Goal: Find specific page/section: Find specific page/section

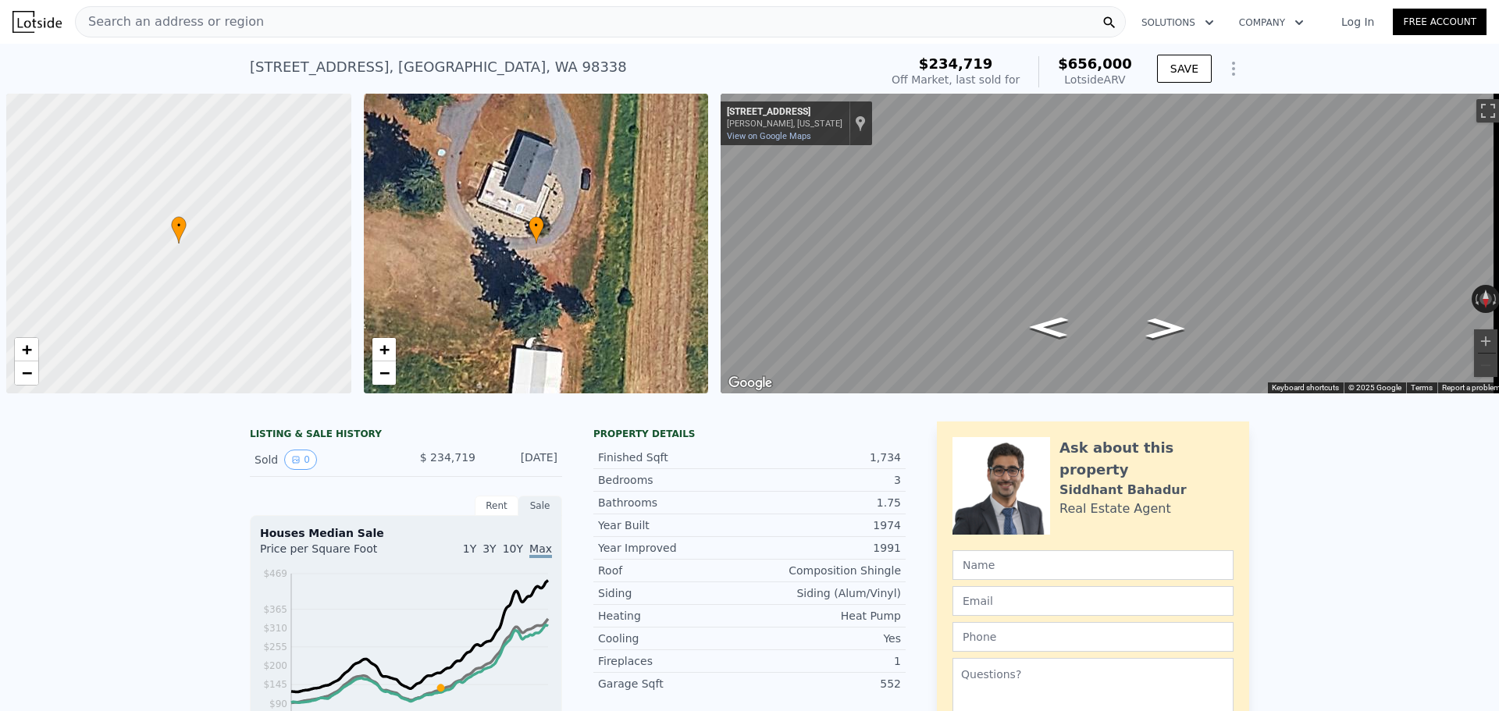
scroll to position [0, 6]
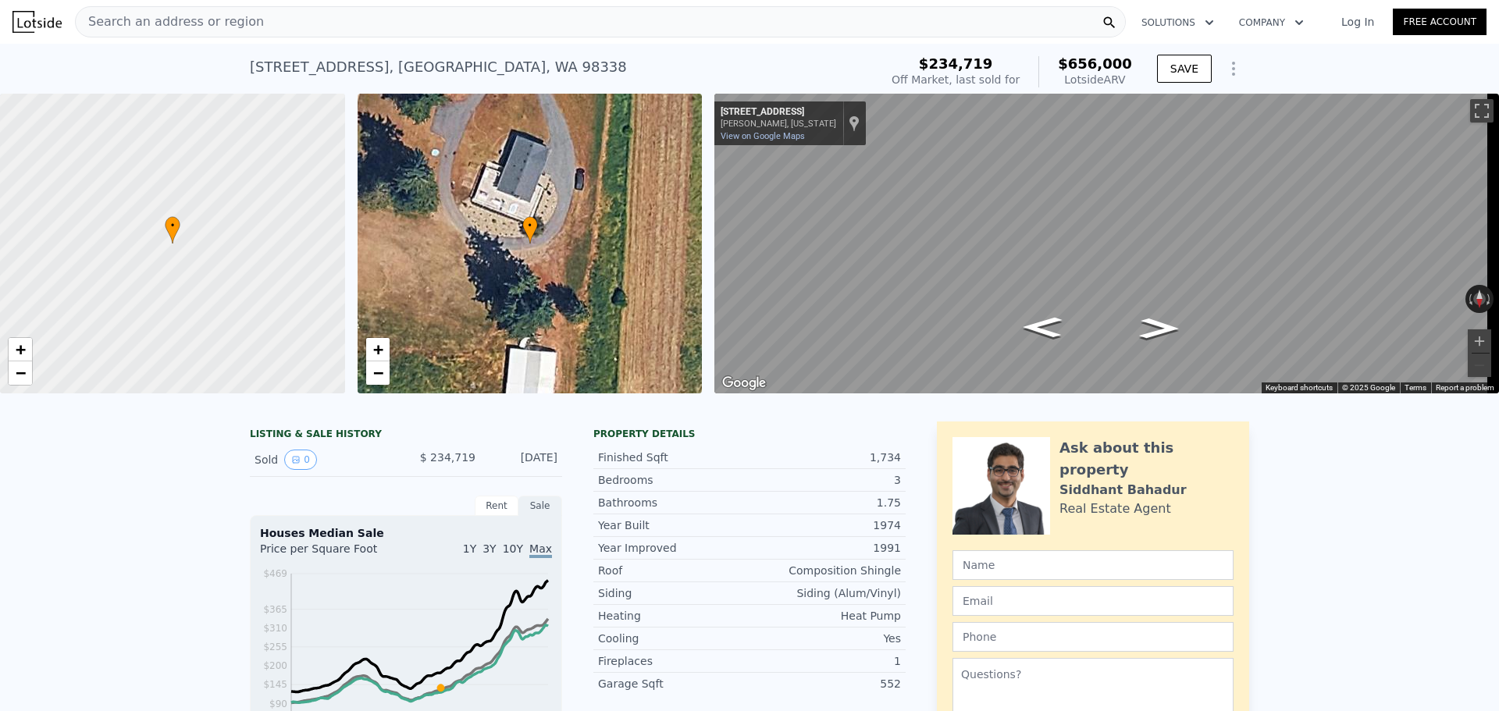
click at [474, 27] on div "Search an address or region" at bounding box center [600, 21] width 1051 height 31
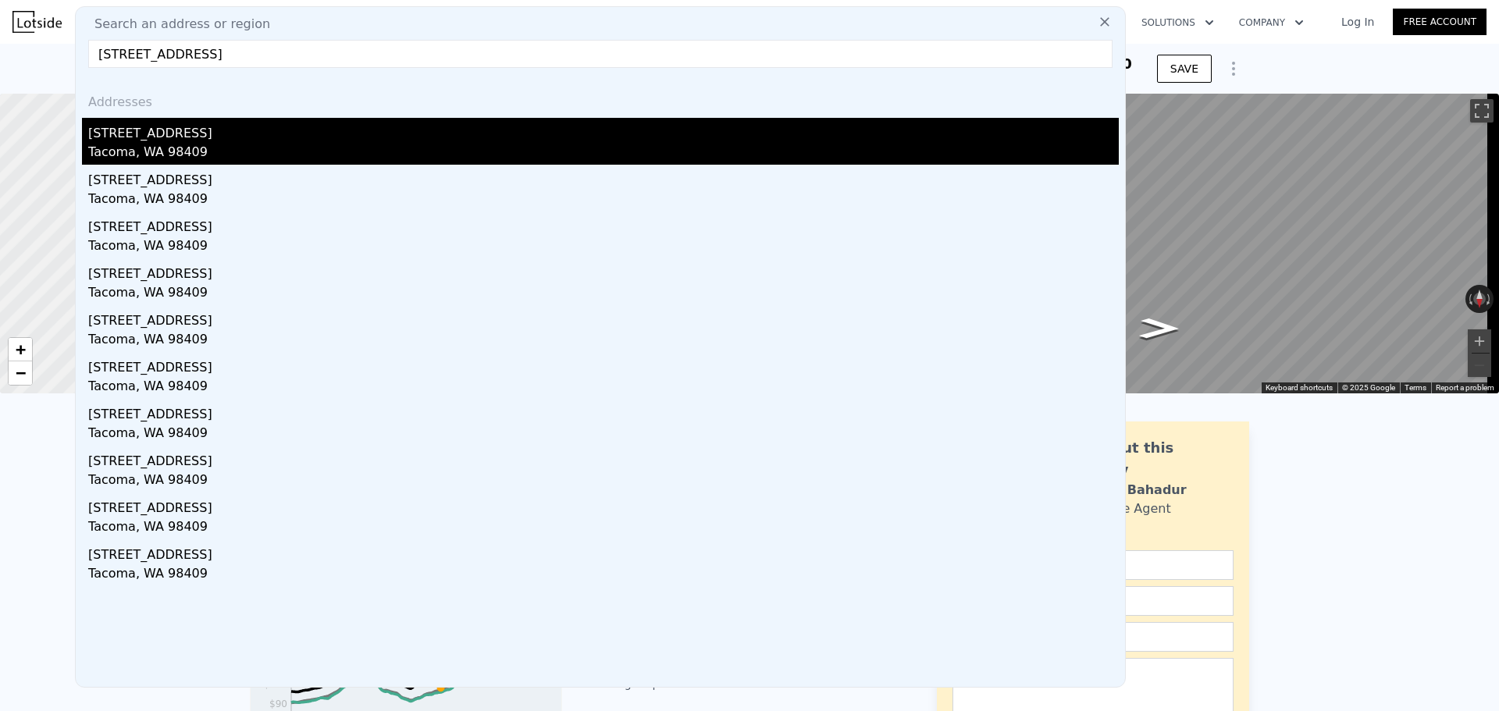
type input "[STREET_ADDRESS]"
click at [371, 147] on div "Tacoma, WA 98409" at bounding box center [603, 154] width 1031 height 22
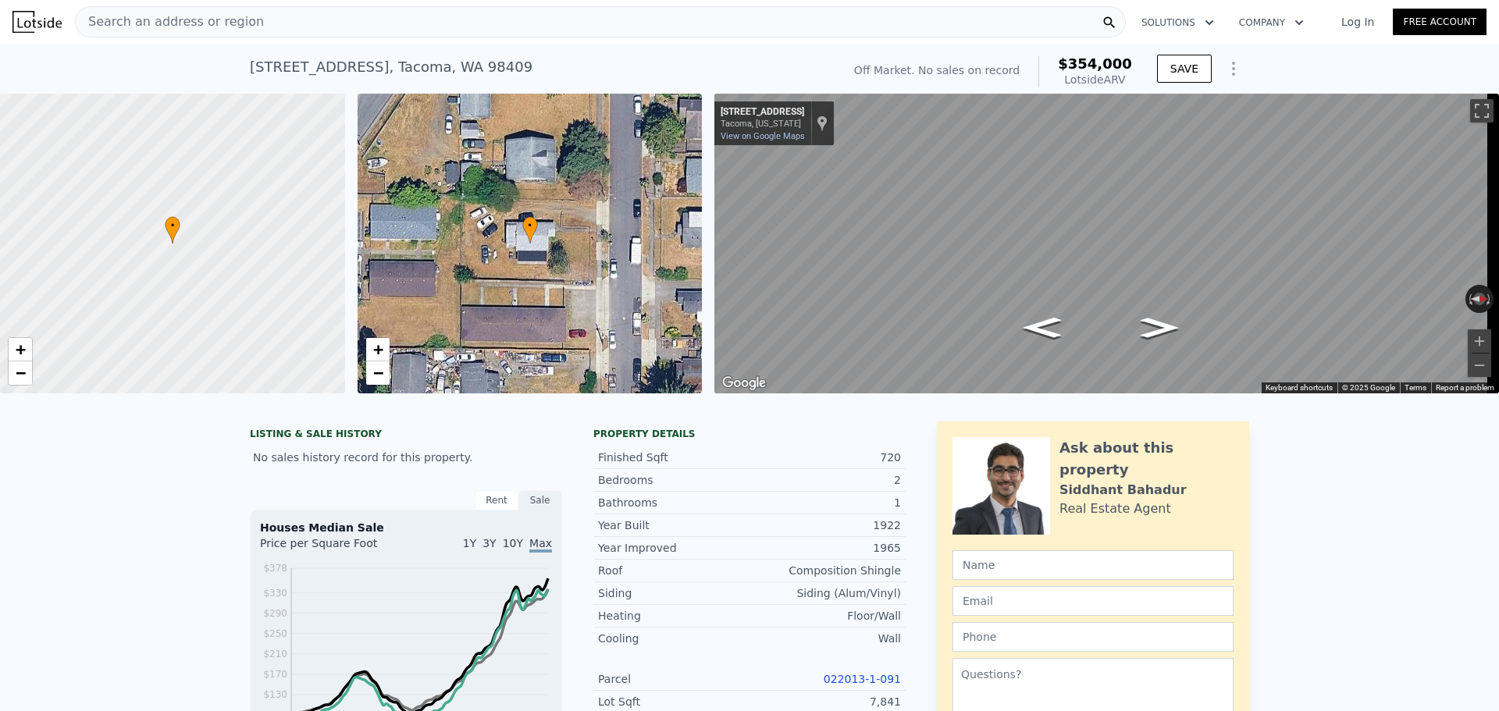
click at [298, 28] on div "Search an address or region" at bounding box center [600, 21] width 1051 height 31
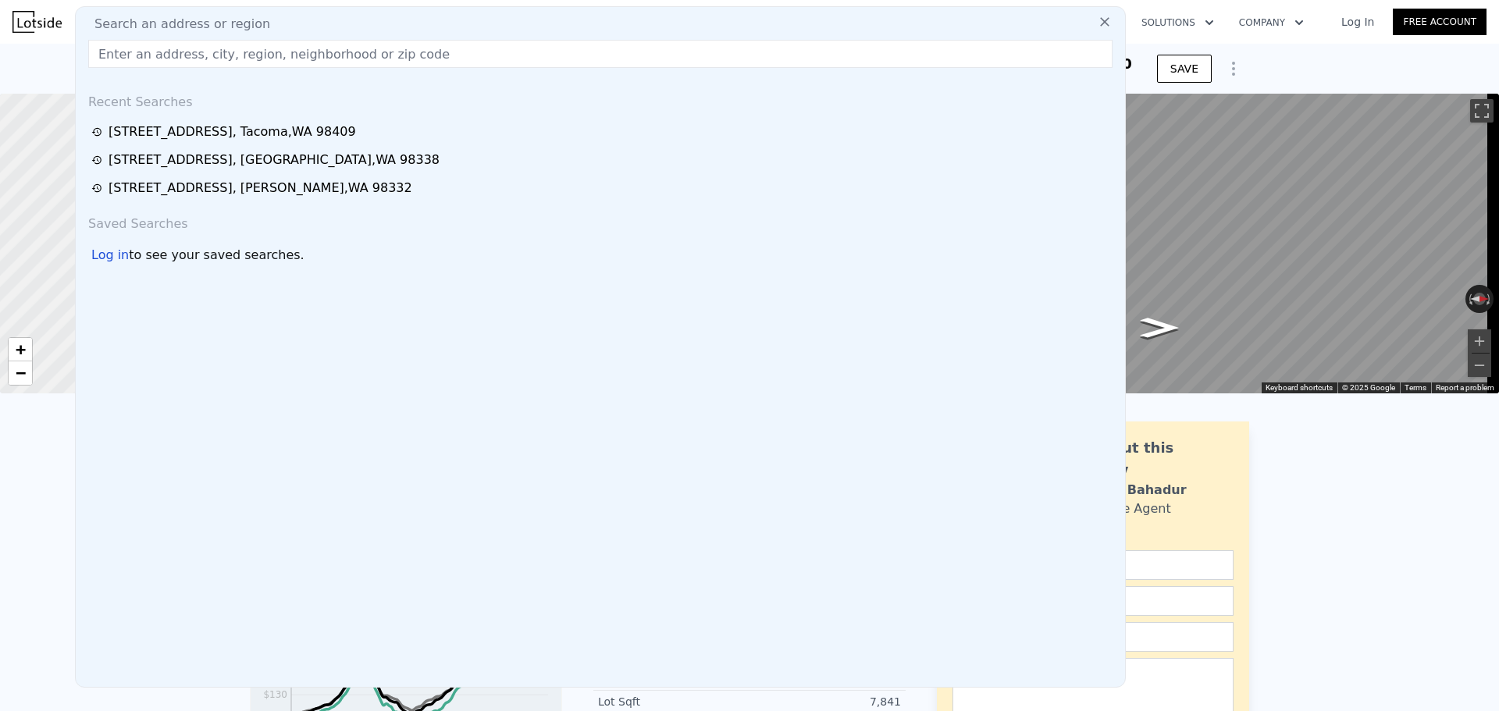
type input "[STREET_ADDRESS]"
click at [286, 54] on input "[STREET_ADDRESS]" at bounding box center [600, 54] width 1024 height 28
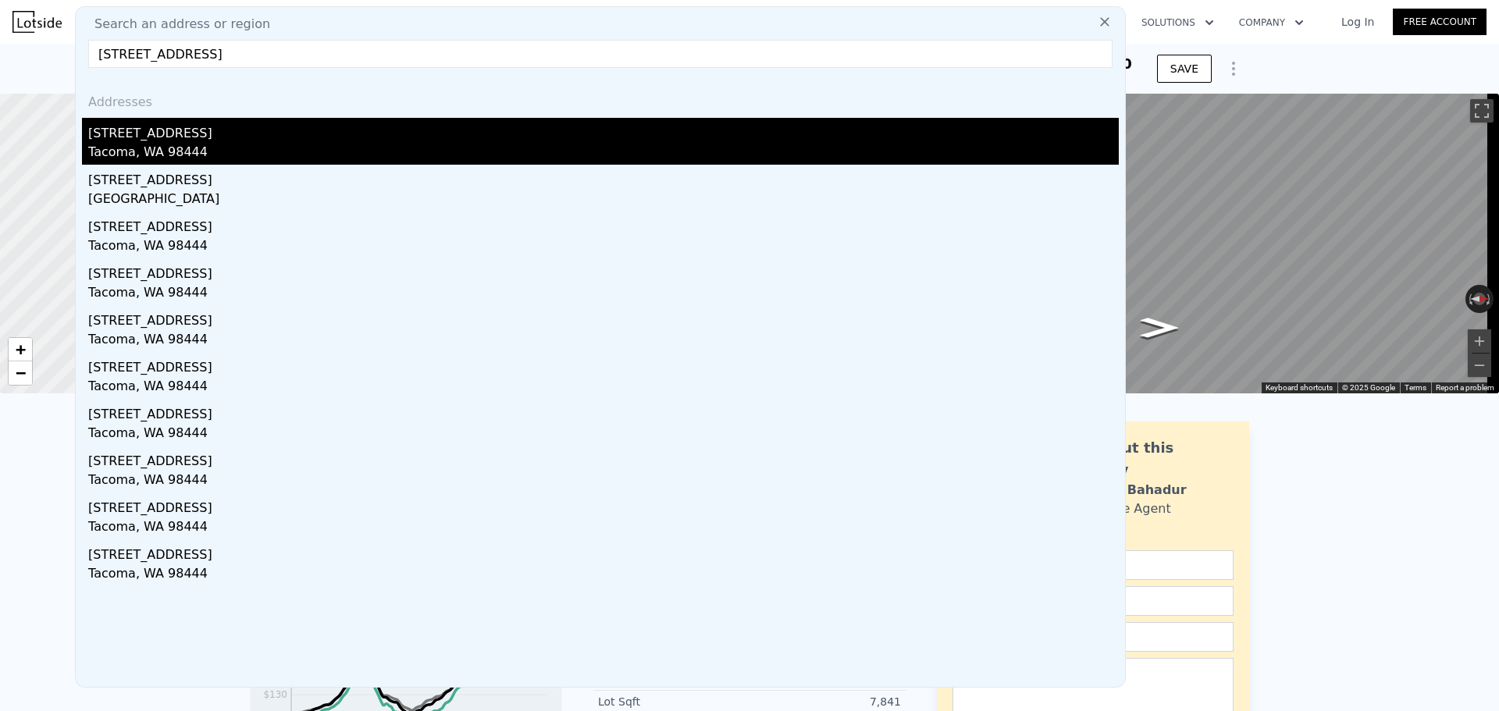
type input "[STREET_ADDRESS]"
click at [363, 143] on div "Tacoma, WA 98444" at bounding box center [603, 154] width 1031 height 22
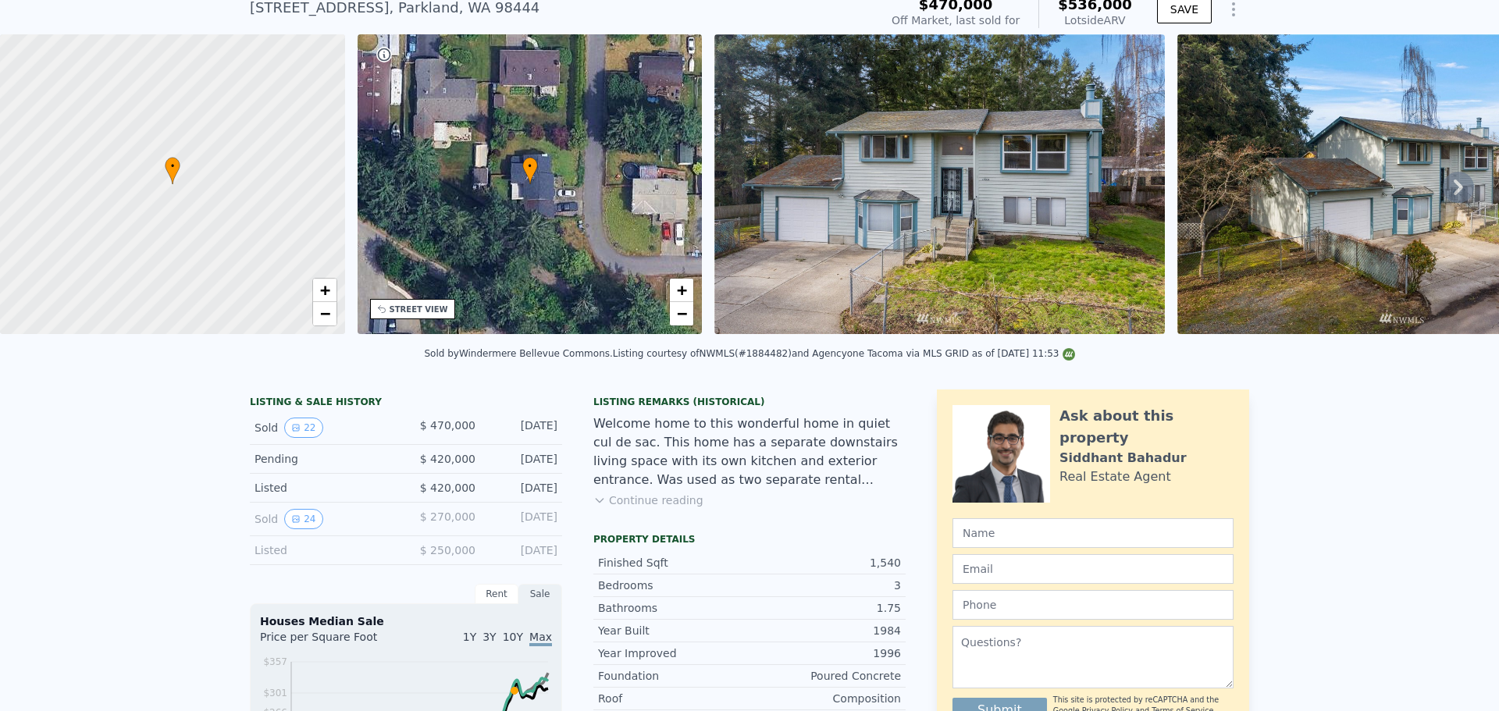
scroll to position [5, 0]
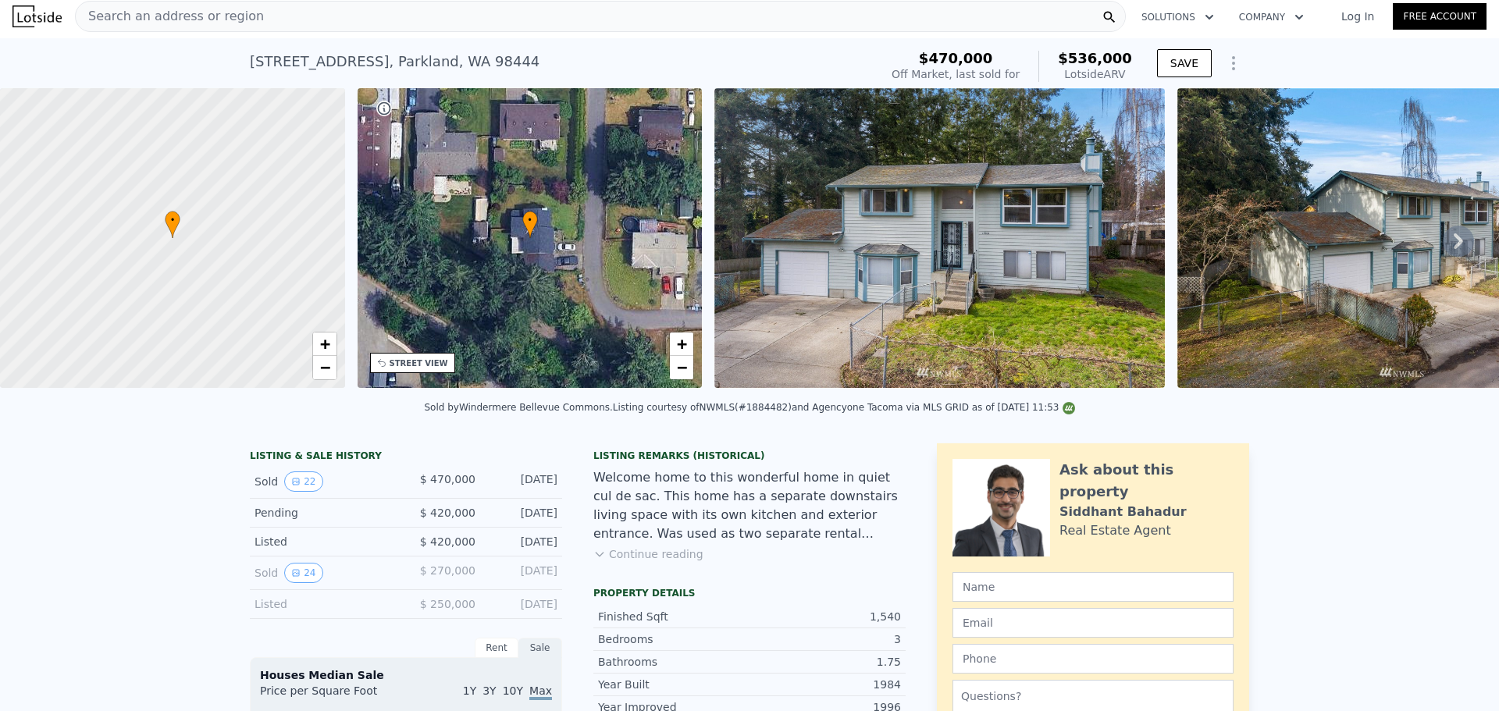
click at [458, 23] on div "Search an address or region" at bounding box center [600, 16] width 1051 height 31
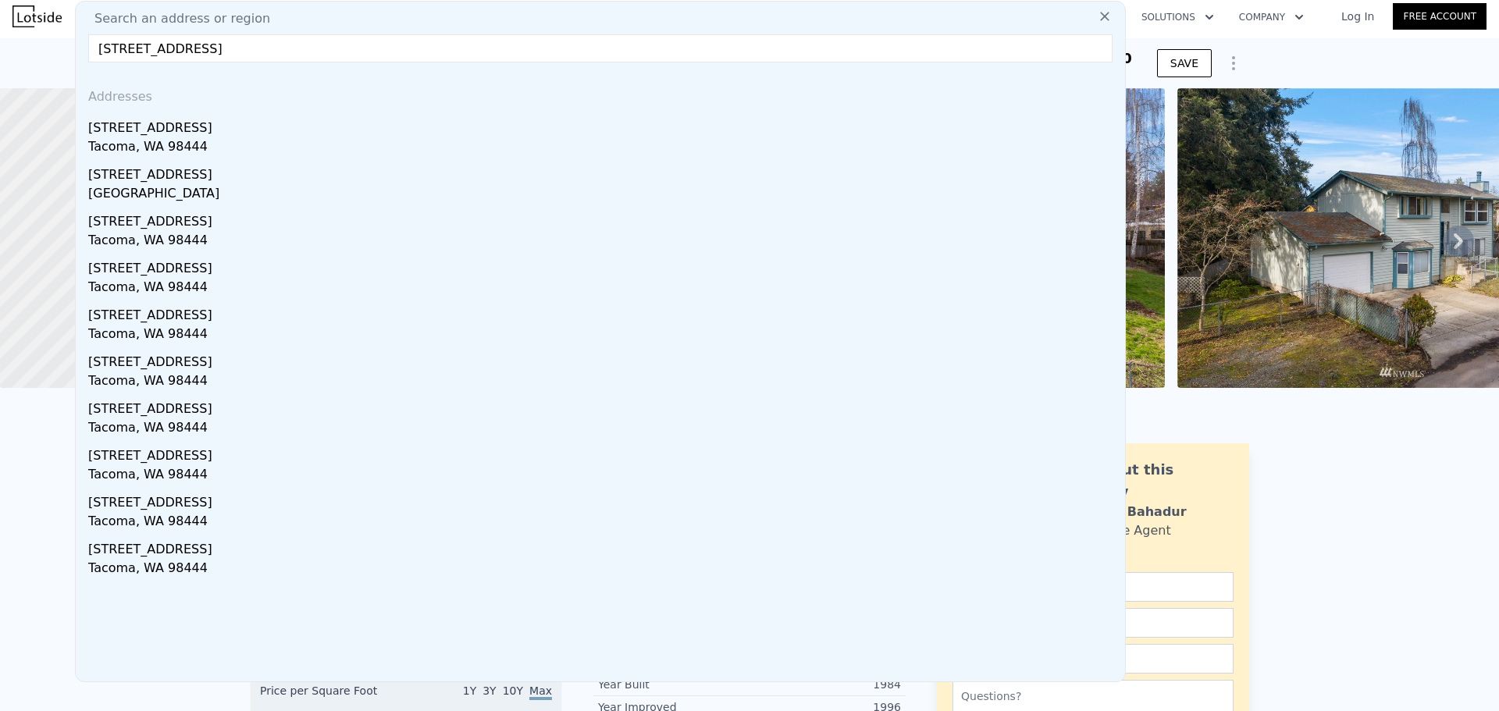
type input "[STREET_ADDRESS]"
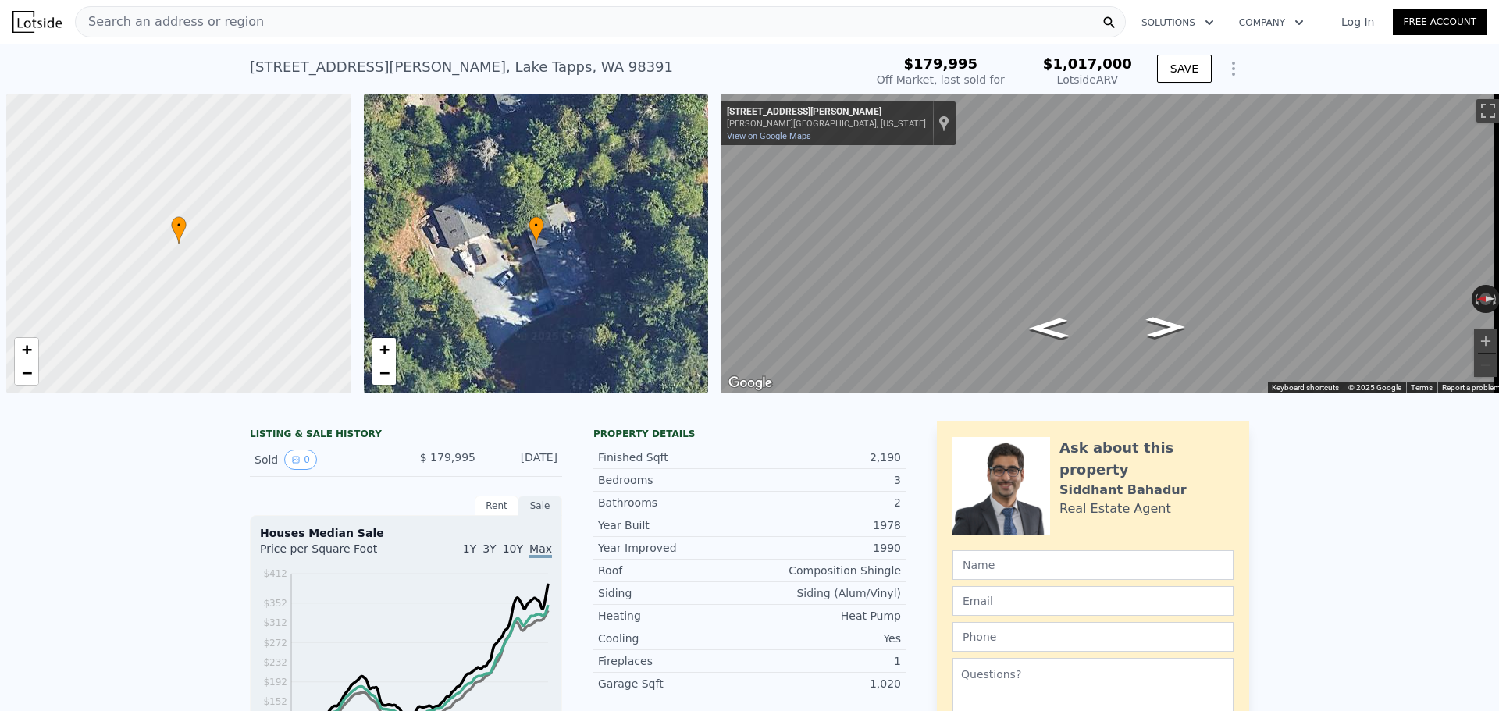
scroll to position [0, 6]
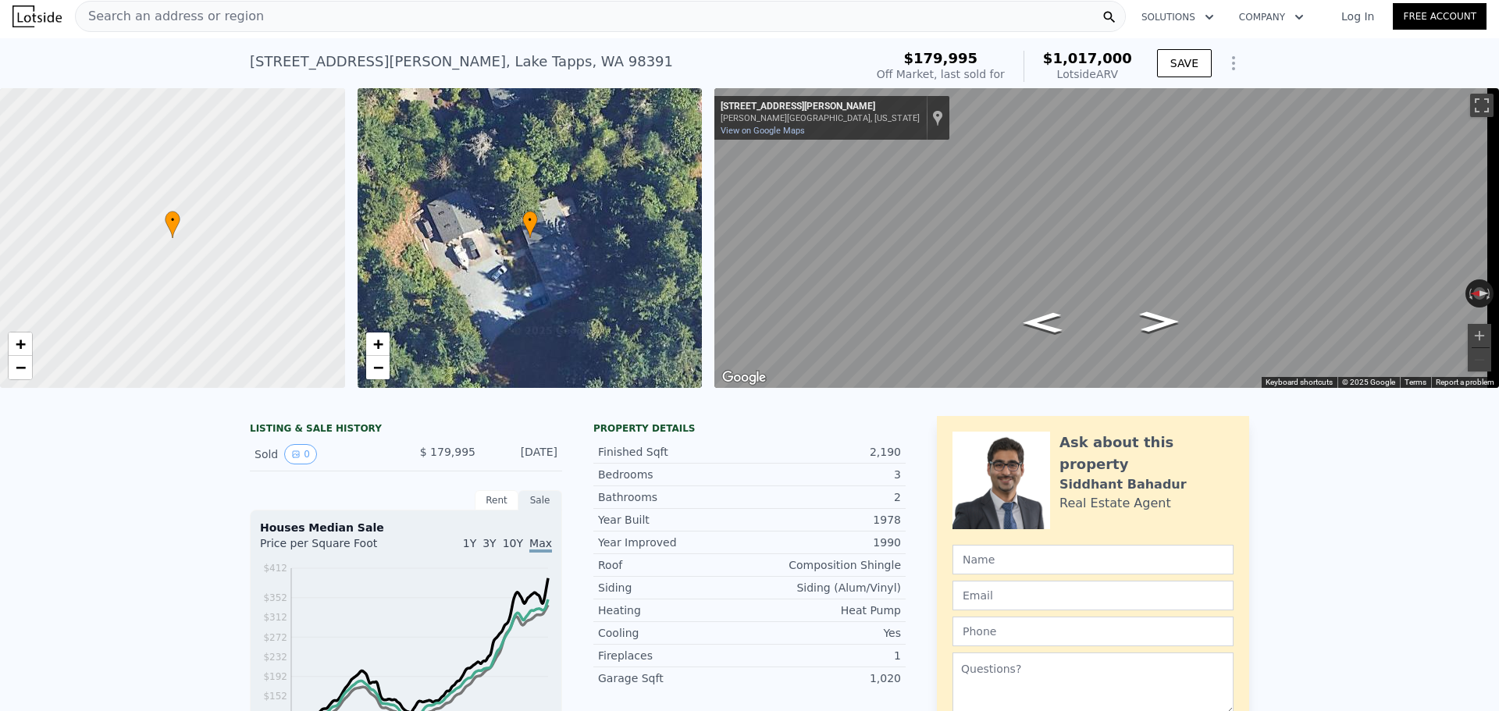
click at [475, 13] on div "Search an address or region" at bounding box center [600, 16] width 1051 height 31
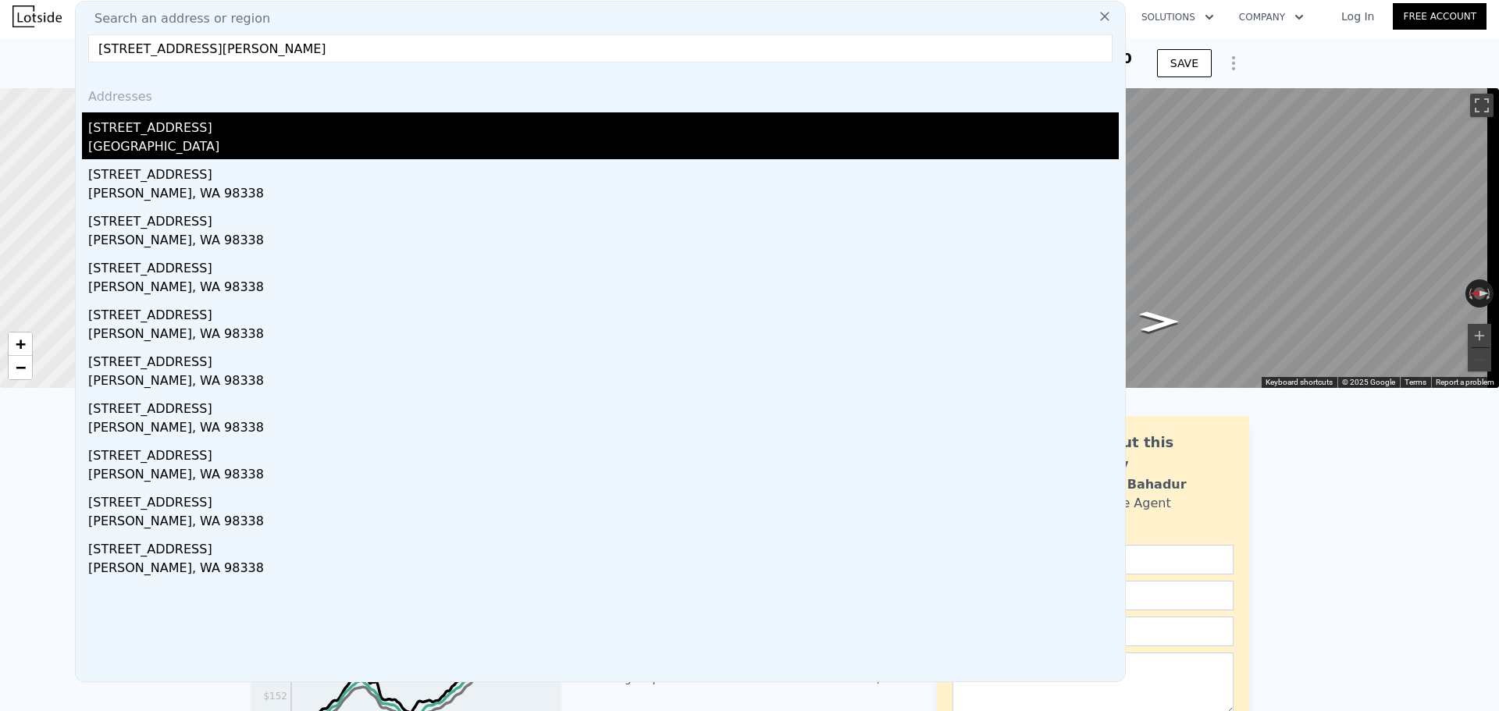
type input "9006 288th St E, Graham, WA 98338"
click at [315, 134] on div "[STREET_ADDRESS]" at bounding box center [603, 124] width 1031 height 25
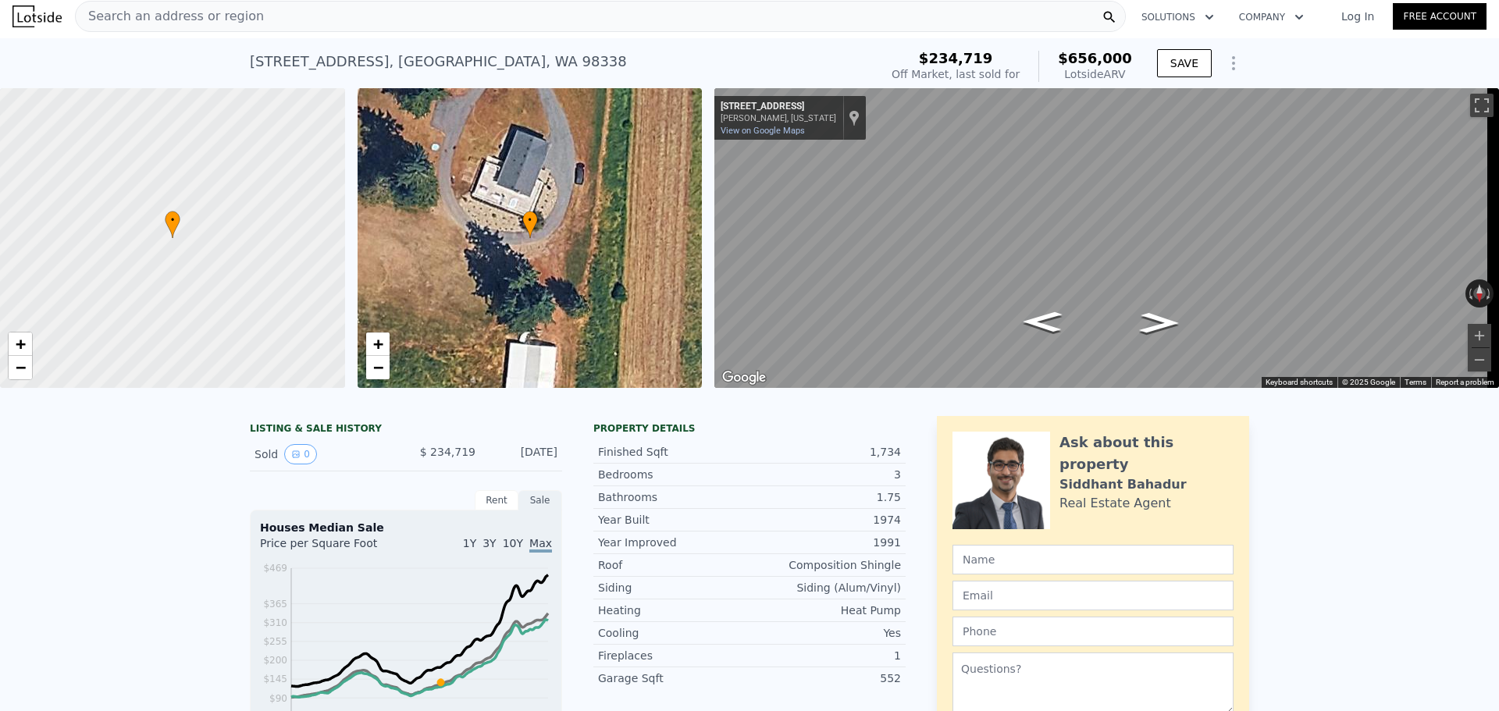
click at [315, 14] on div "Search an address or region" at bounding box center [600, 16] width 1051 height 31
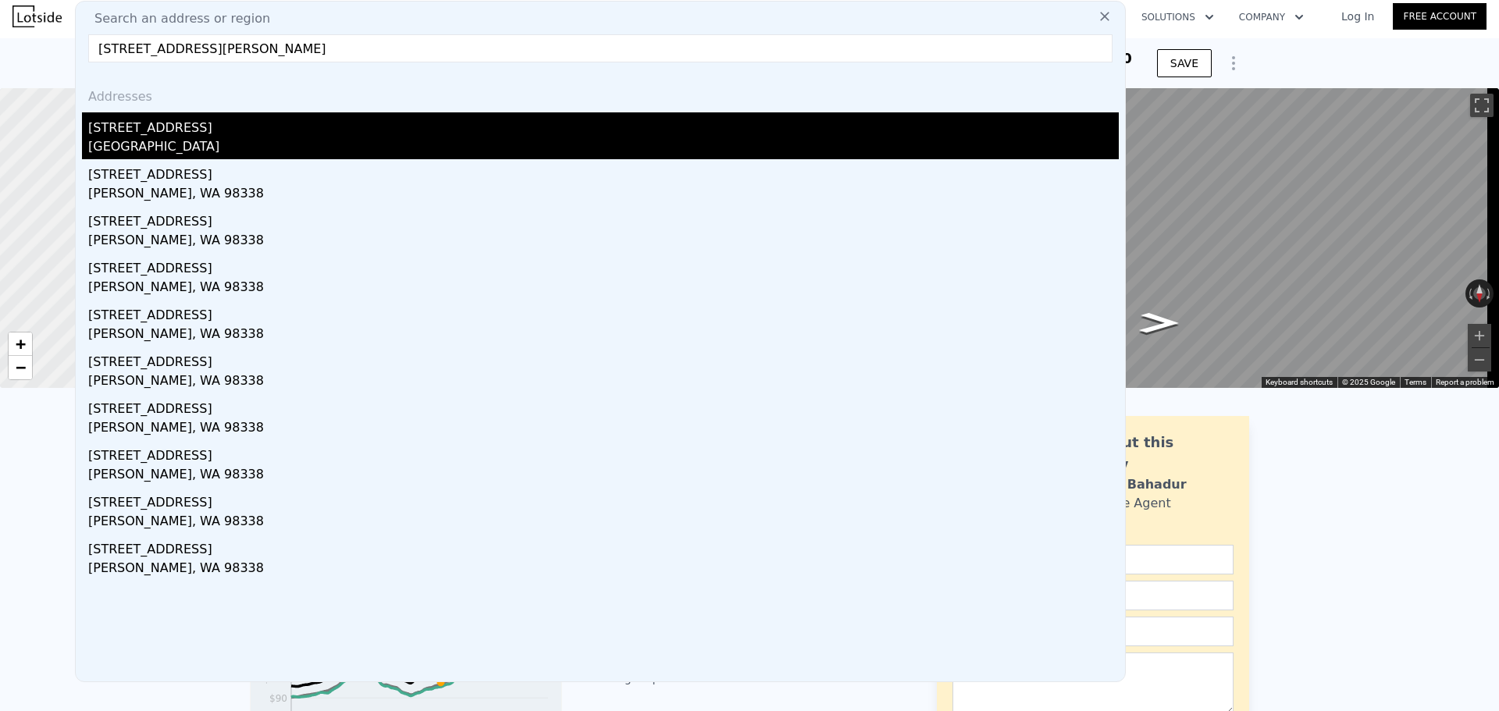
type input "9006 288th St E, Graham, WA 98338"
click at [269, 123] on div "[STREET_ADDRESS]" at bounding box center [603, 124] width 1031 height 25
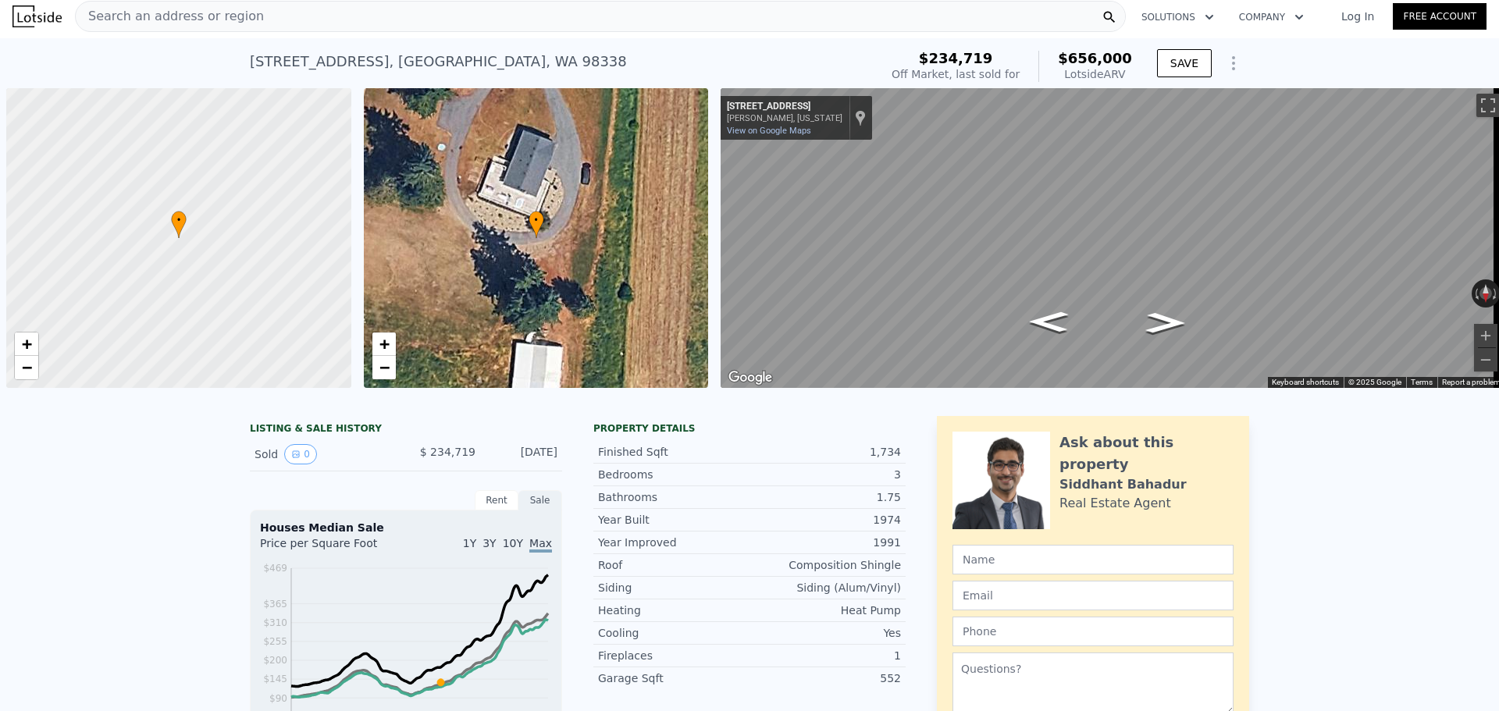
scroll to position [0, 6]
